Goal: Find specific page/section: Find specific page/section

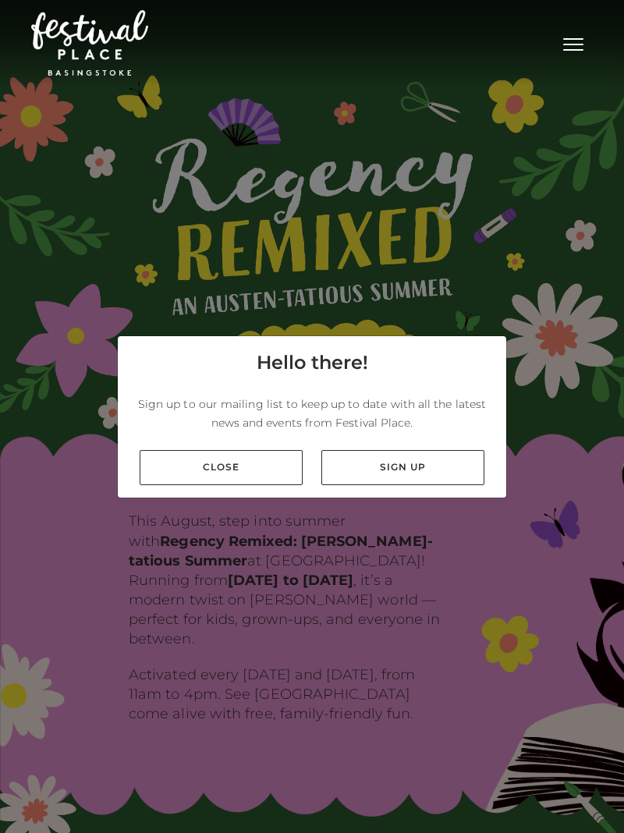
click at [80, 533] on div "Hello there! Sign up to our mailing list to keep up to date with all the latest…" at bounding box center [312, 416] width 624 height 833
click at [568, 46] on button "Toggle navigation" at bounding box center [573, 42] width 39 height 23
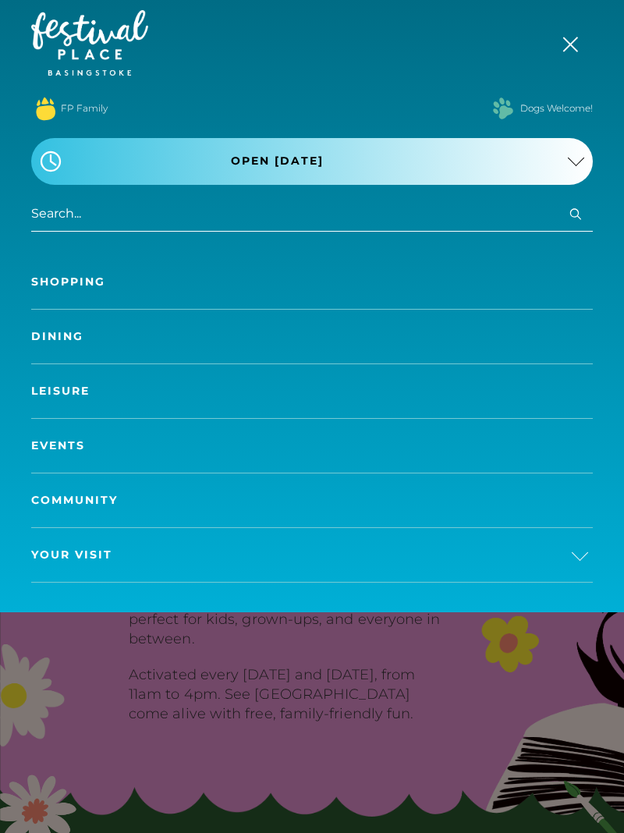
click at [570, 214] on icon "submit" at bounding box center [575, 213] width 11 height 11
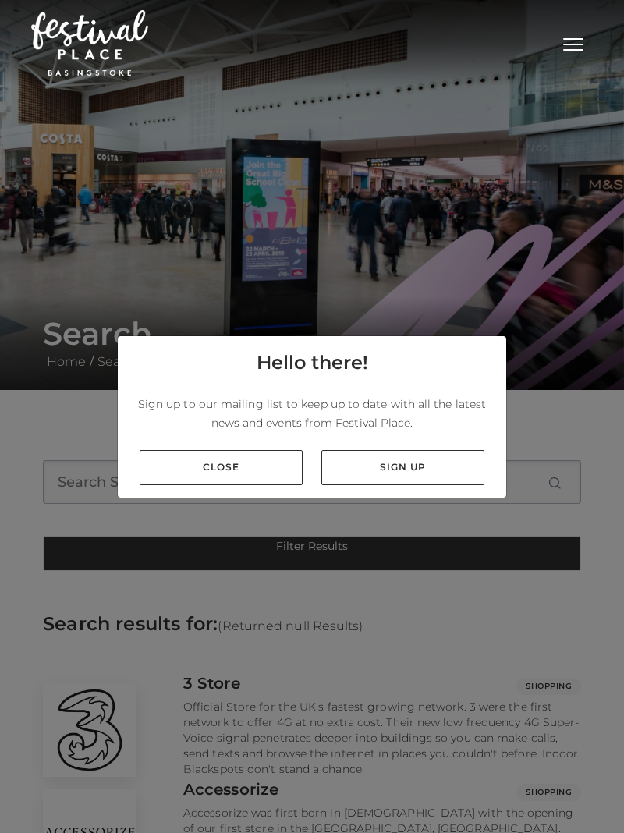
click at [251, 485] on link "Close" at bounding box center [221, 467] width 163 height 35
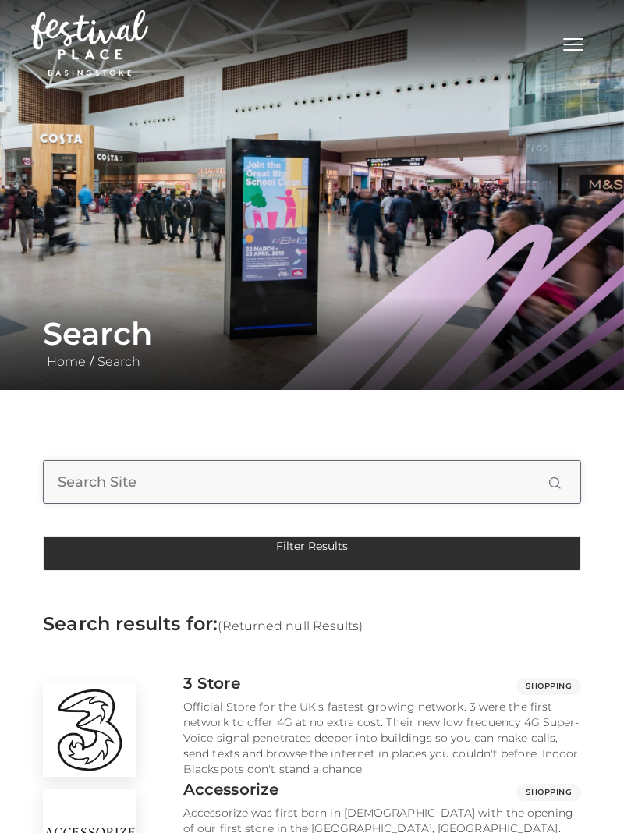
click at [64, 480] on input "search" at bounding box center [312, 482] width 538 height 44
type input "parking"
click at [549, 477] on button "Search" at bounding box center [555, 483] width 12 height 12
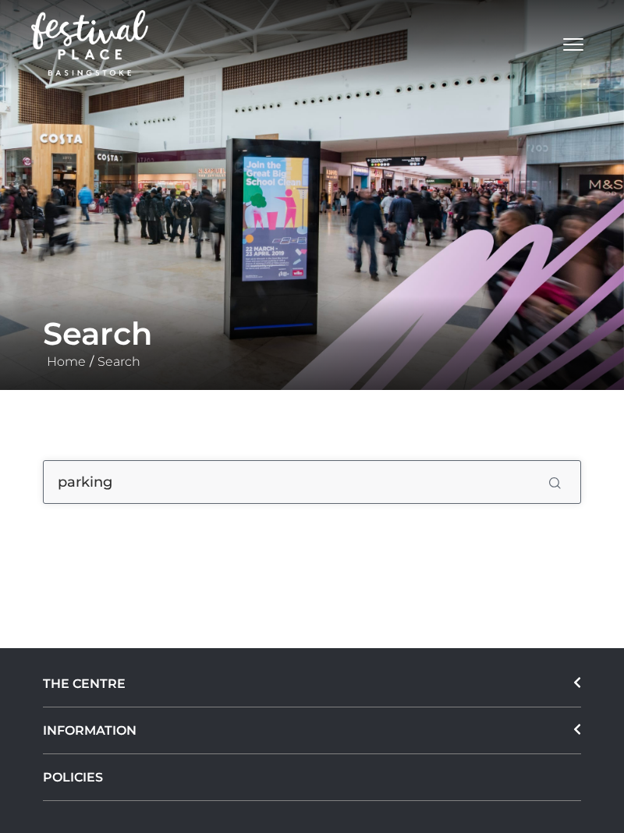
click at [549, 477] on button "Search" at bounding box center [555, 483] width 12 height 12
click at [552, 486] on button "Search" at bounding box center [555, 483] width 12 height 12
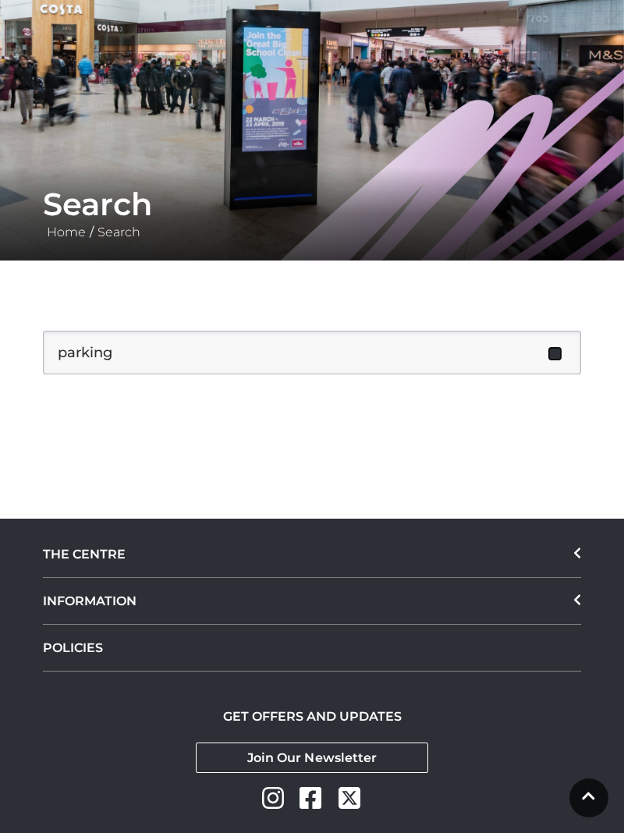
scroll to position [132, 0]
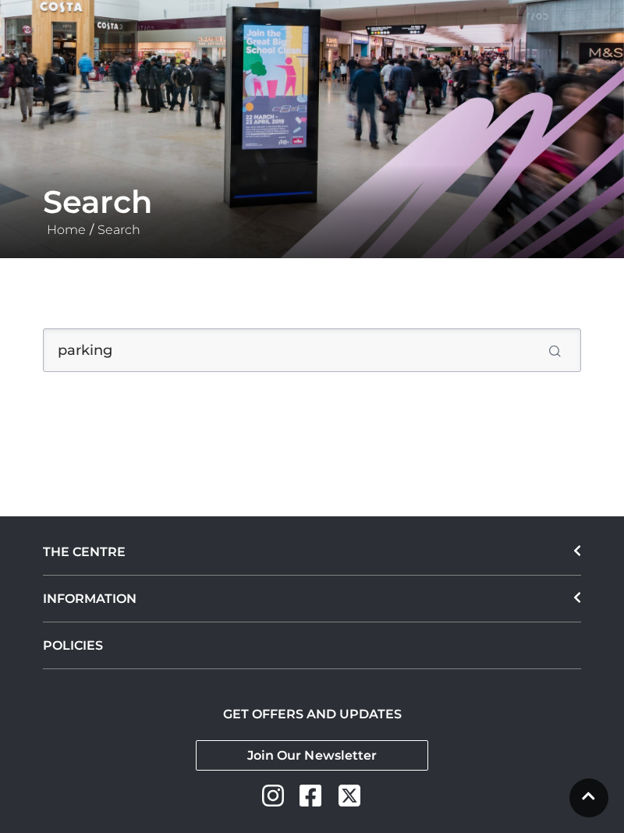
click at [52, 549] on div "THE CENTRE" at bounding box center [312, 552] width 538 height 47
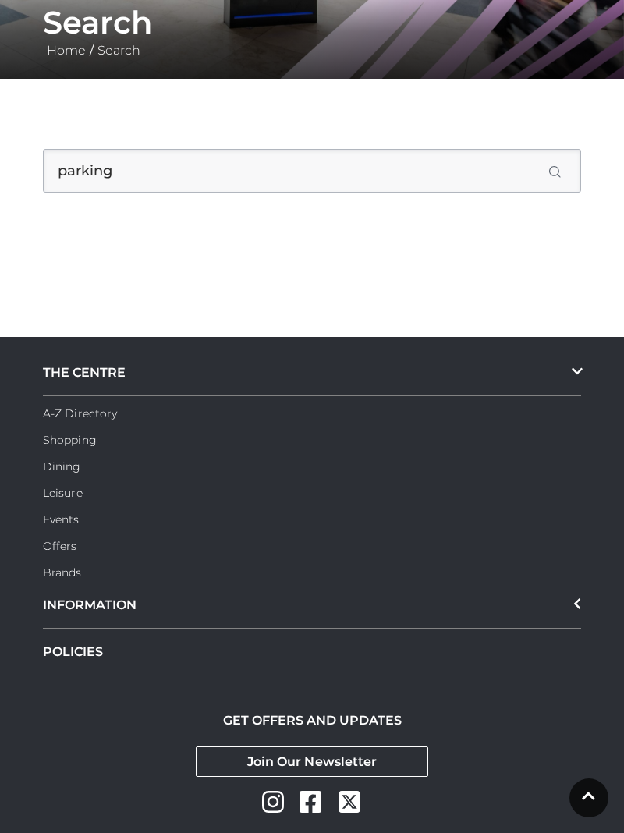
scroll to position [325, 0]
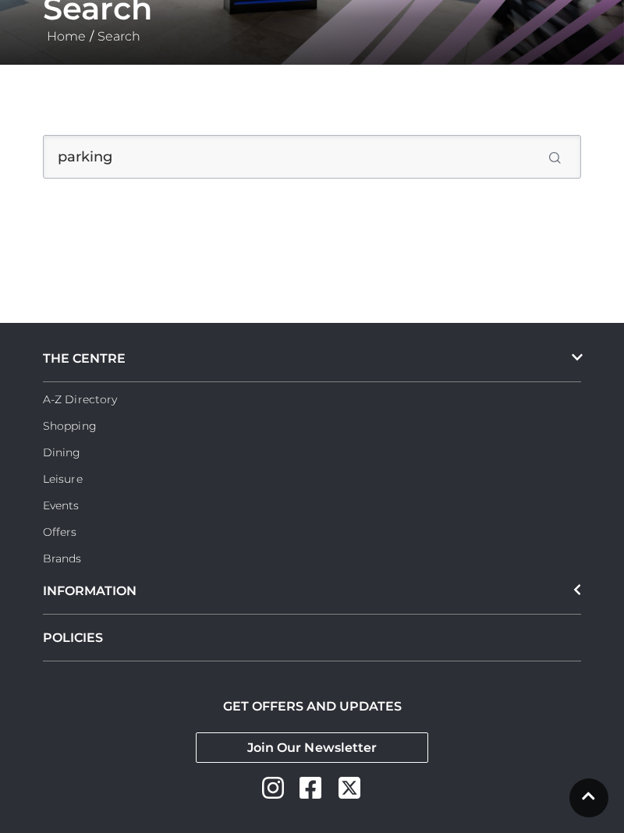
click at [53, 597] on div "INFORMATION" at bounding box center [312, 591] width 538 height 47
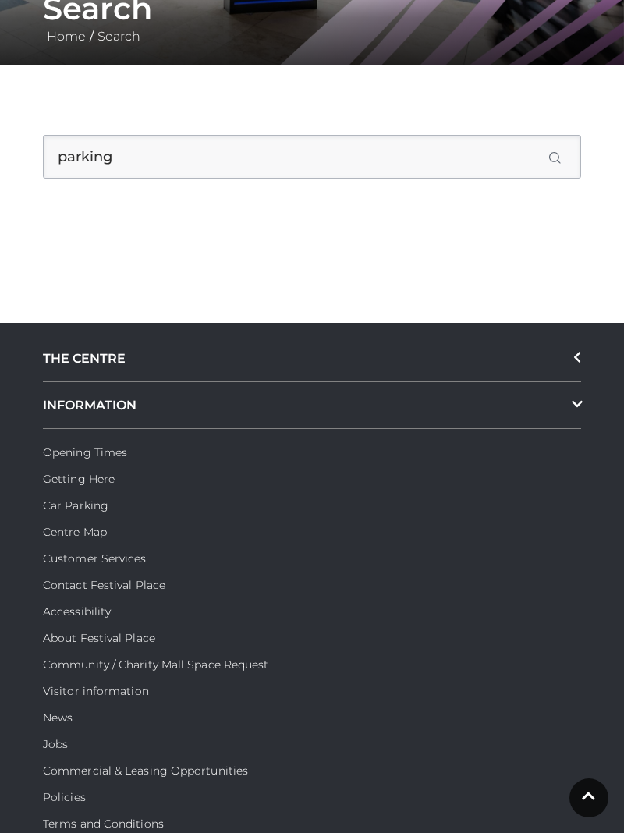
click at [60, 505] on link "Car Parking" at bounding box center [76, 505] width 66 height 14
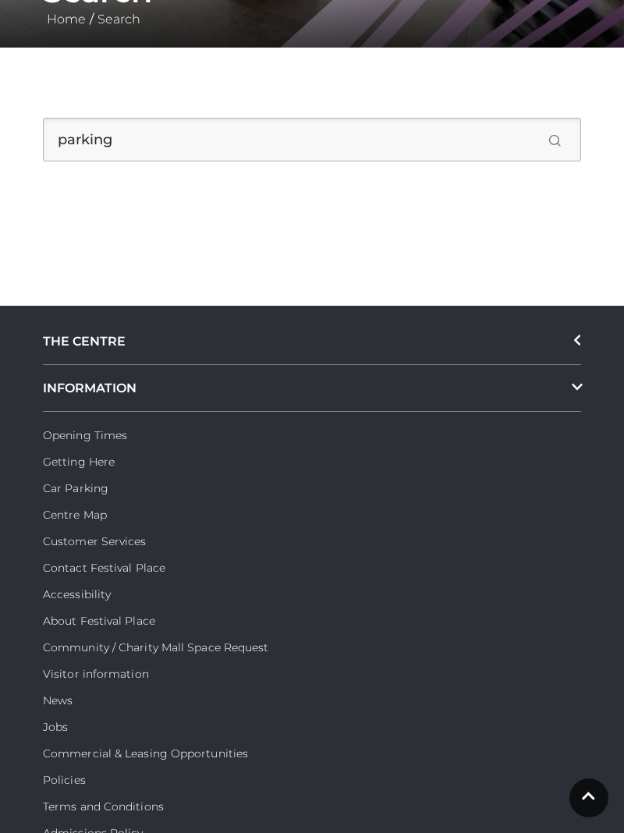
scroll to position [375, 0]
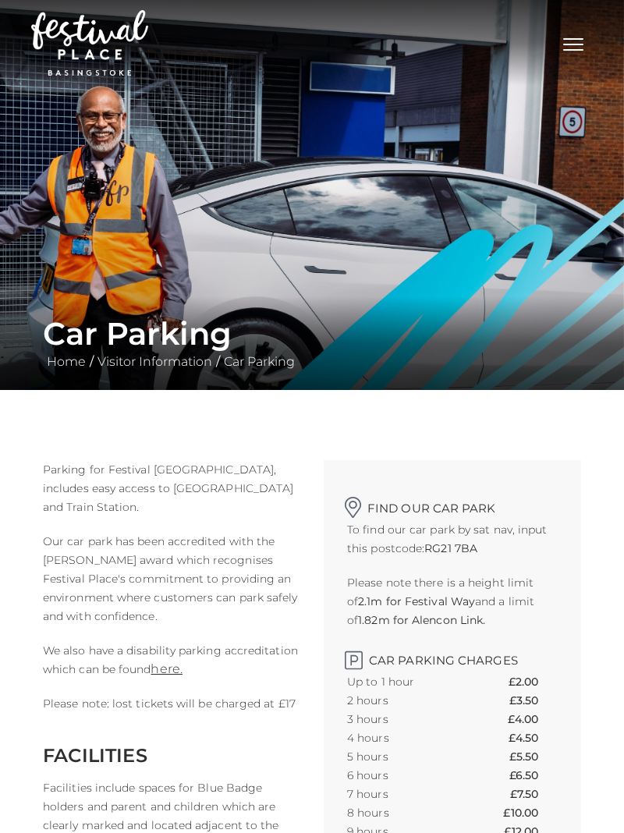
click at [569, 50] on span "Toggle navigation" at bounding box center [573, 50] width 20 height 2
